Goal: Task Accomplishment & Management: Manage account settings

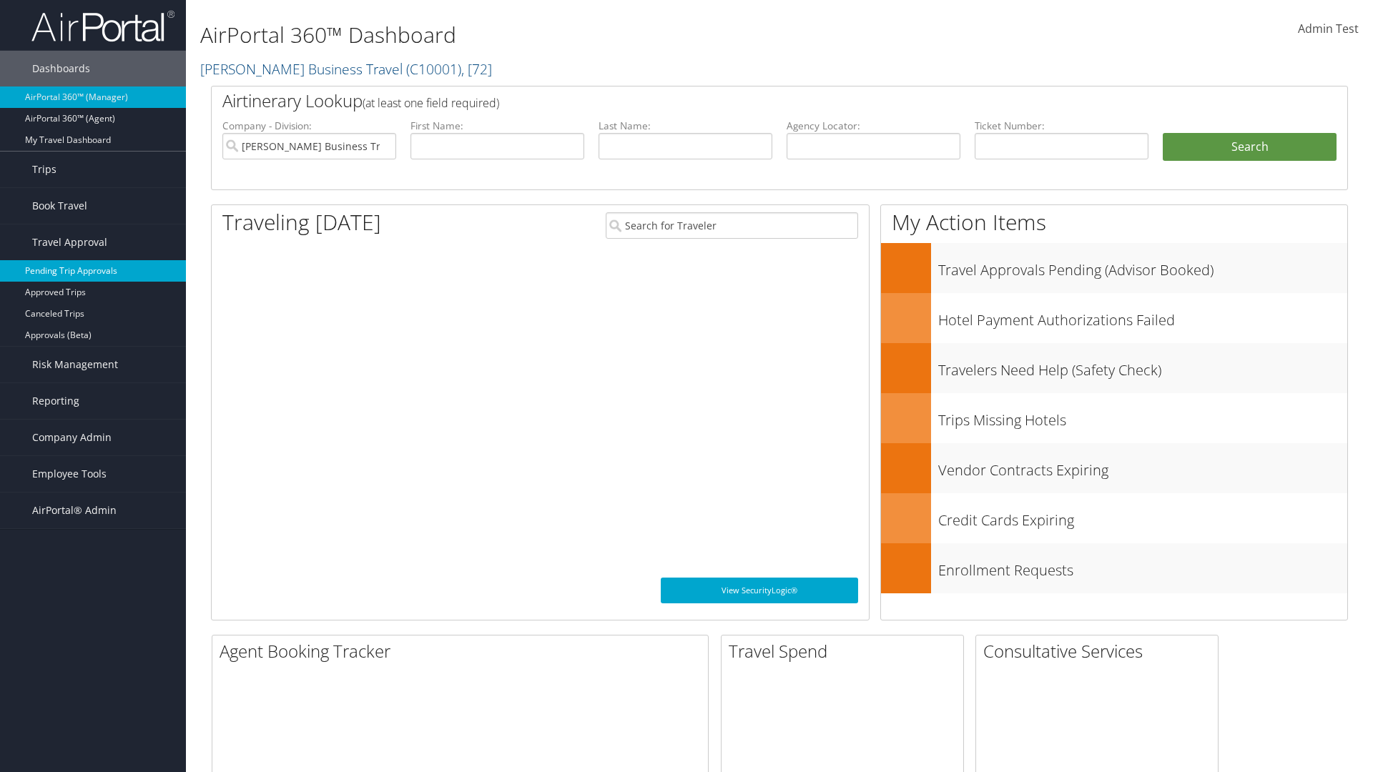
click at [93, 271] on link "Pending Trip Approvals" at bounding box center [93, 270] width 186 height 21
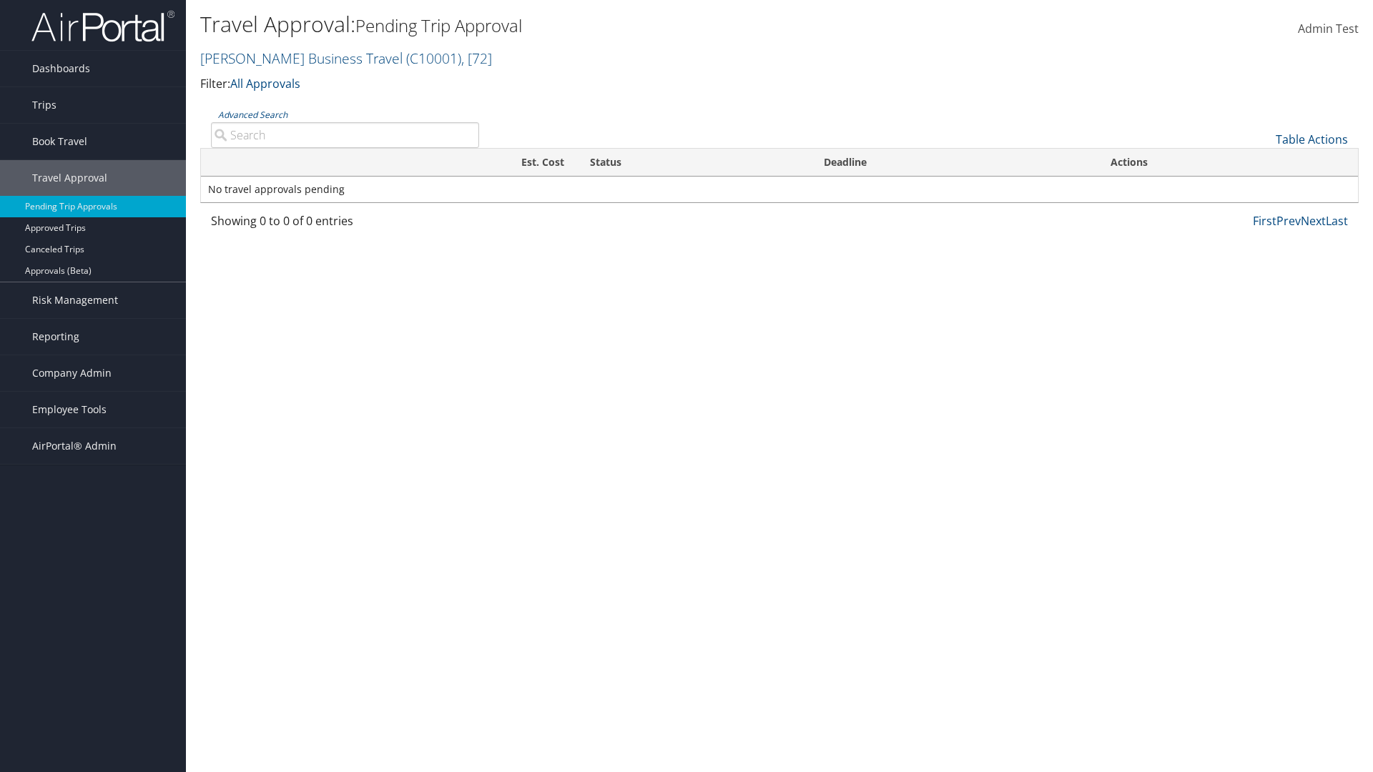
click at [252, 114] on link "Advanced Search" at bounding box center [252, 115] width 69 height 12
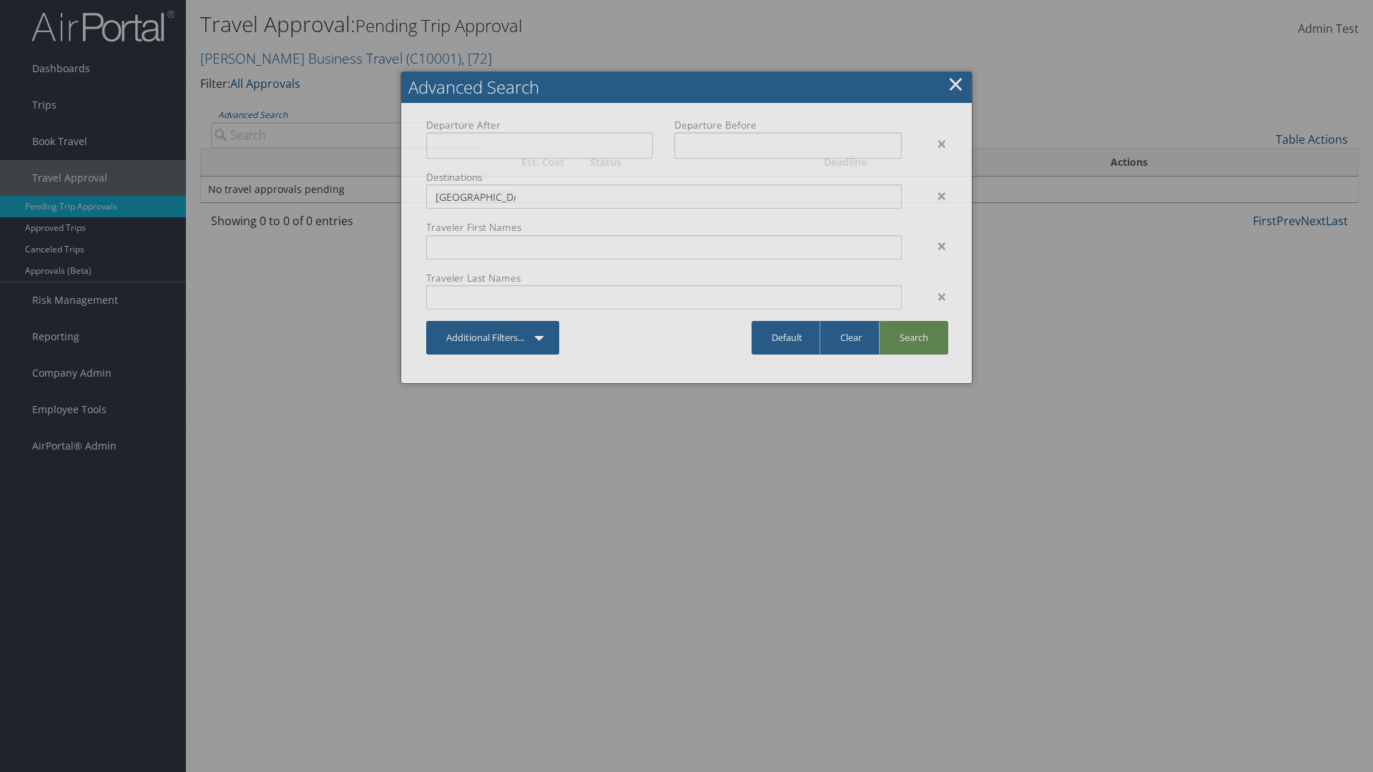
type input "Long Beach"
click at [913, 338] on link "Search" at bounding box center [913, 338] width 69 height 34
type input "Long Beach"
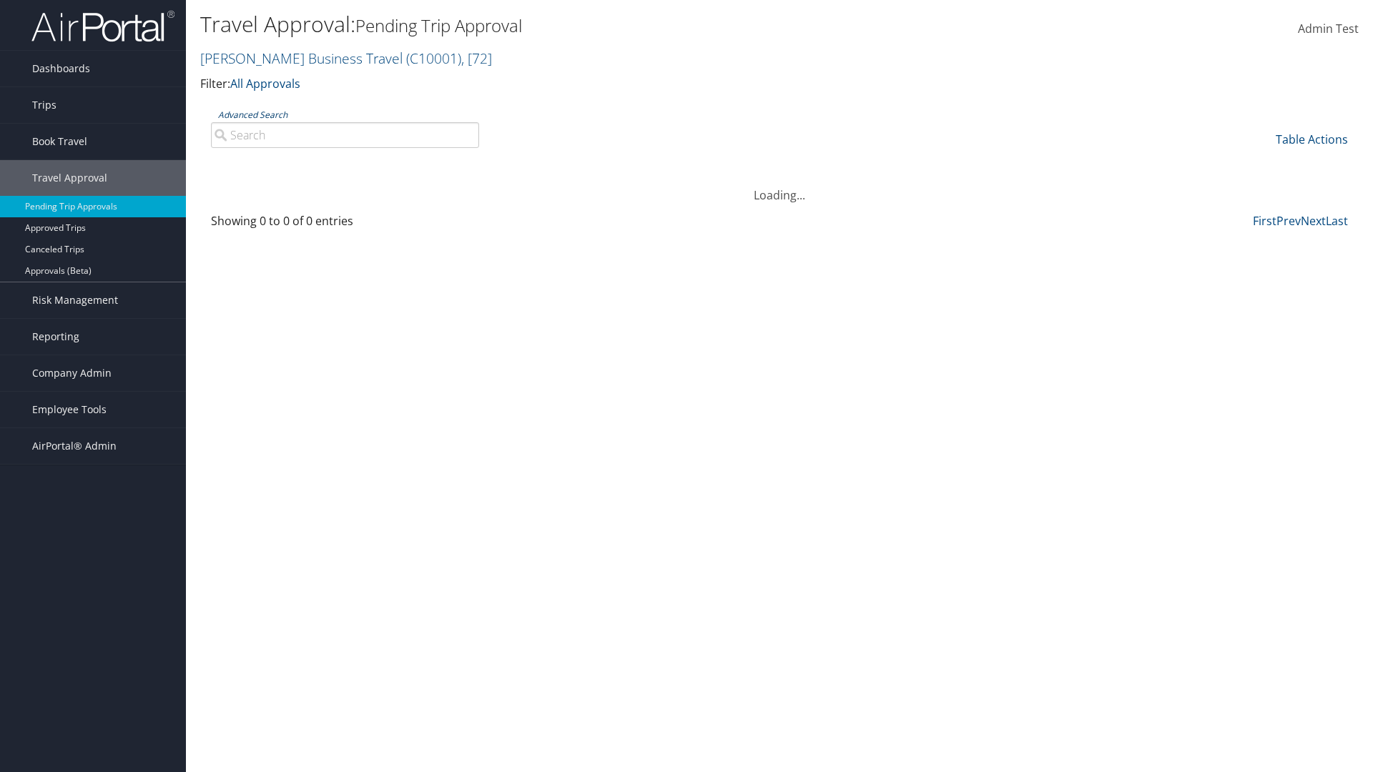
click at [252, 114] on link "Advanced Search" at bounding box center [252, 115] width 69 height 12
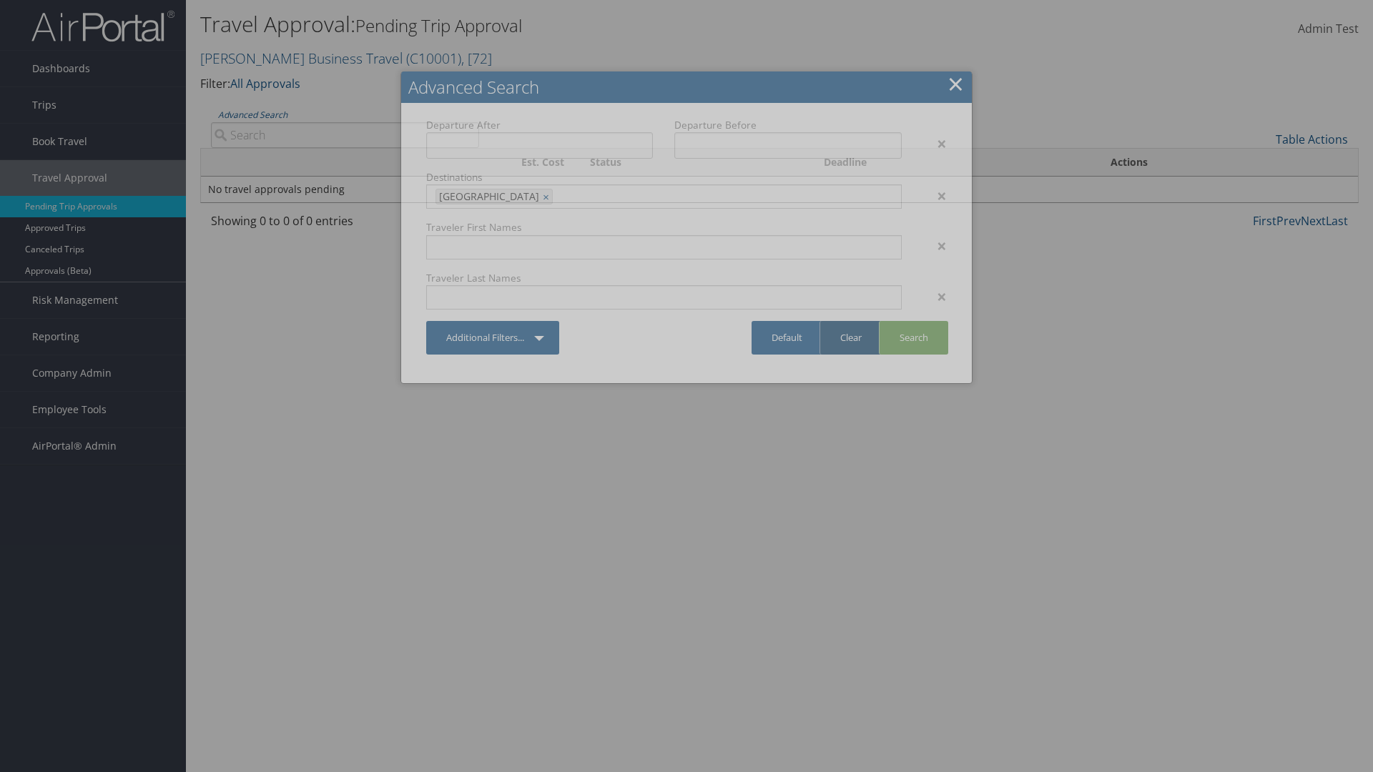
click at [850, 338] on link "Clear" at bounding box center [851, 338] width 62 height 34
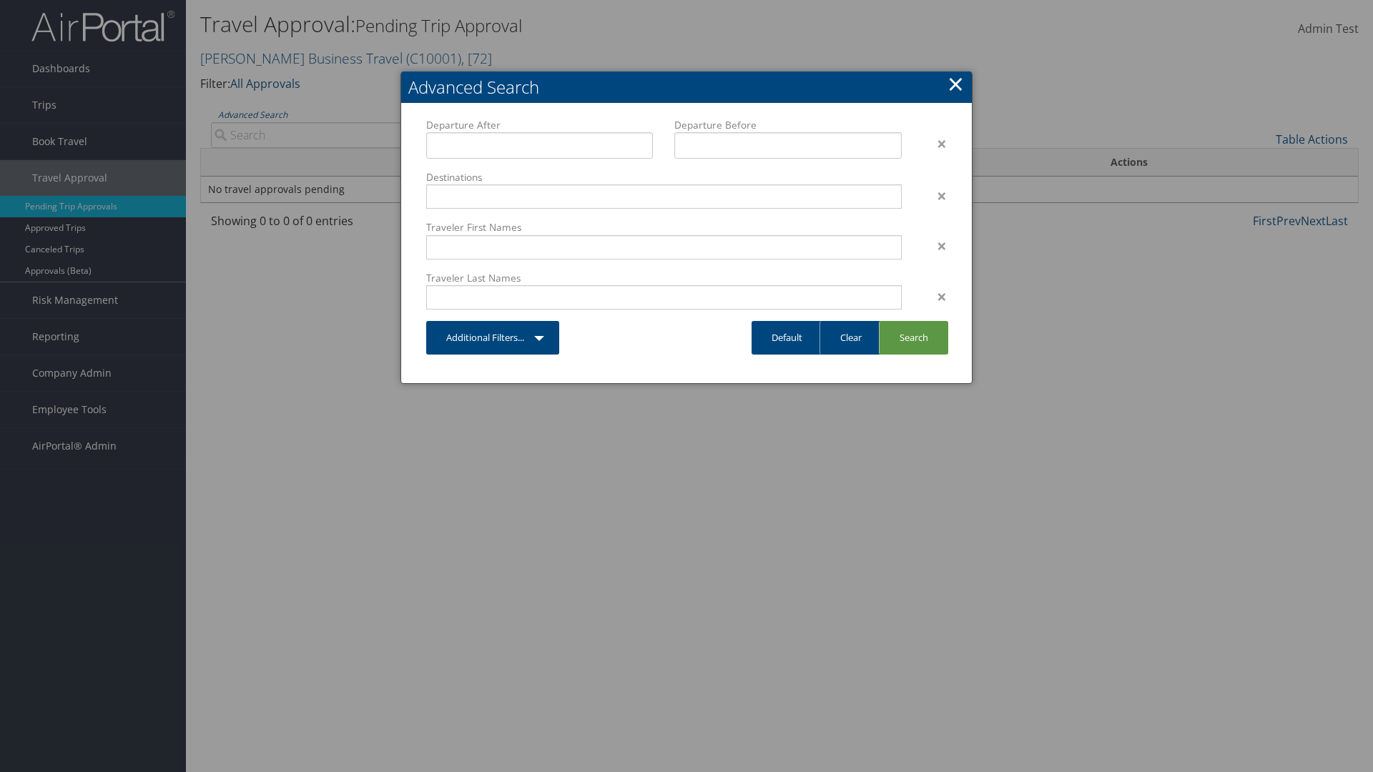
click at [955, 84] on link "×" at bounding box center [956, 83] width 16 height 29
